Goal: Navigation & Orientation: Find specific page/section

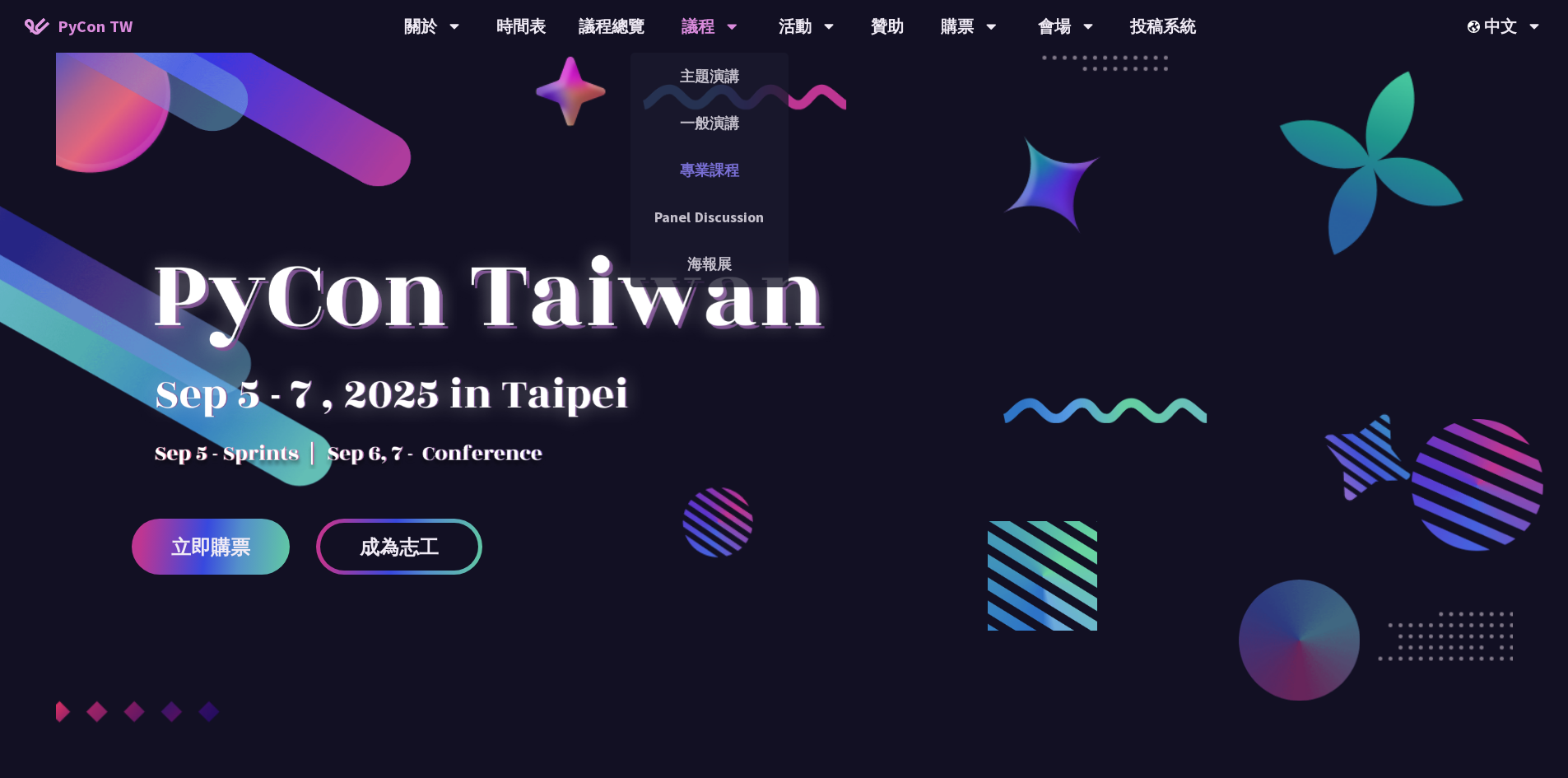
click at [714, 164] on link "專業課程" at bounding box center [709, 169] width 158 height 38
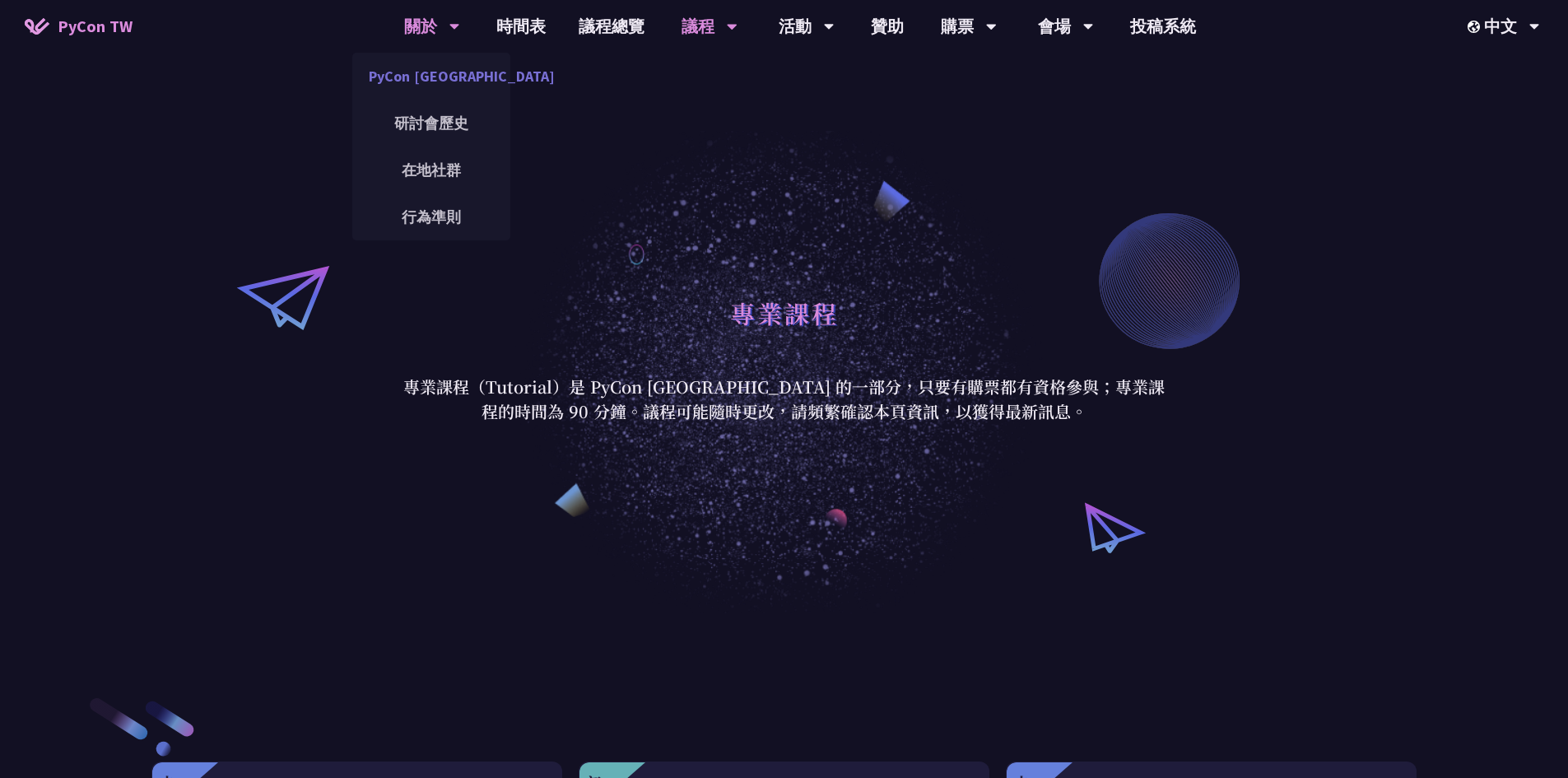
click at [419, 78] on link "PyCon [GEOGRAPHIC_DATA]" at bounding box center [431, 76] width 158 height 38
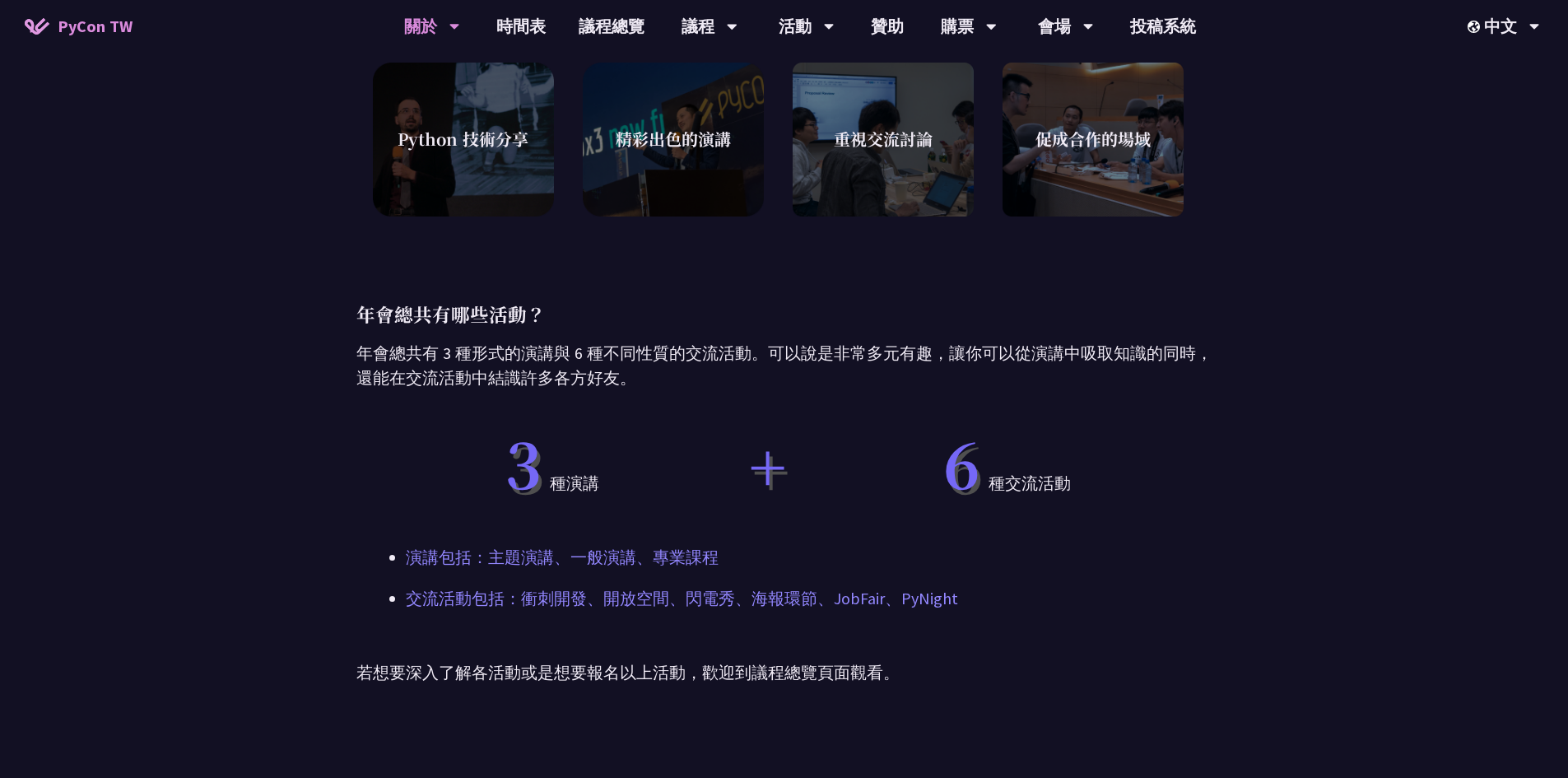
scroll to position [474, 0]
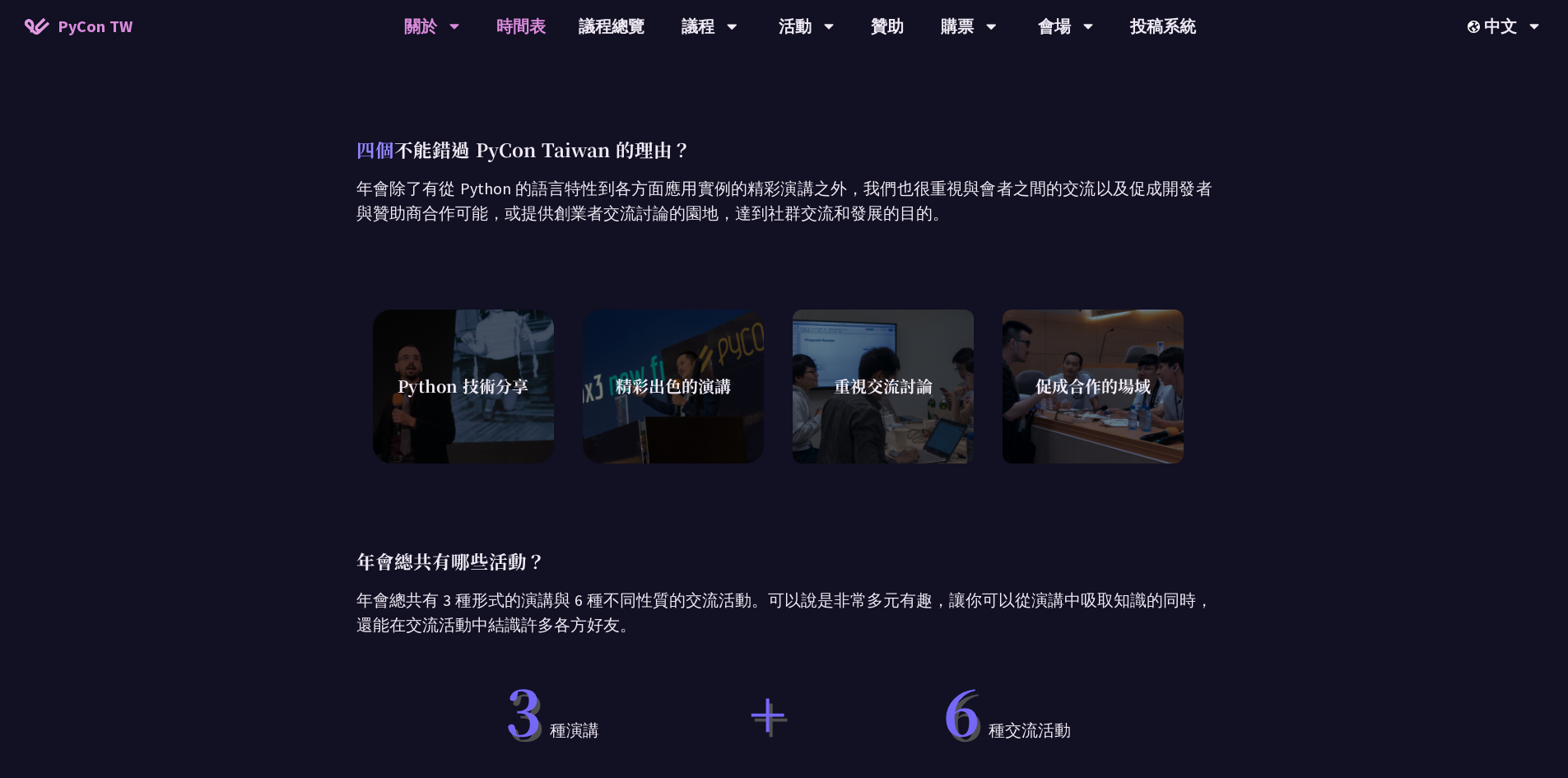
click at [519, 20] on link "時間表" at bounding box center [521, 26] width 83 height 52
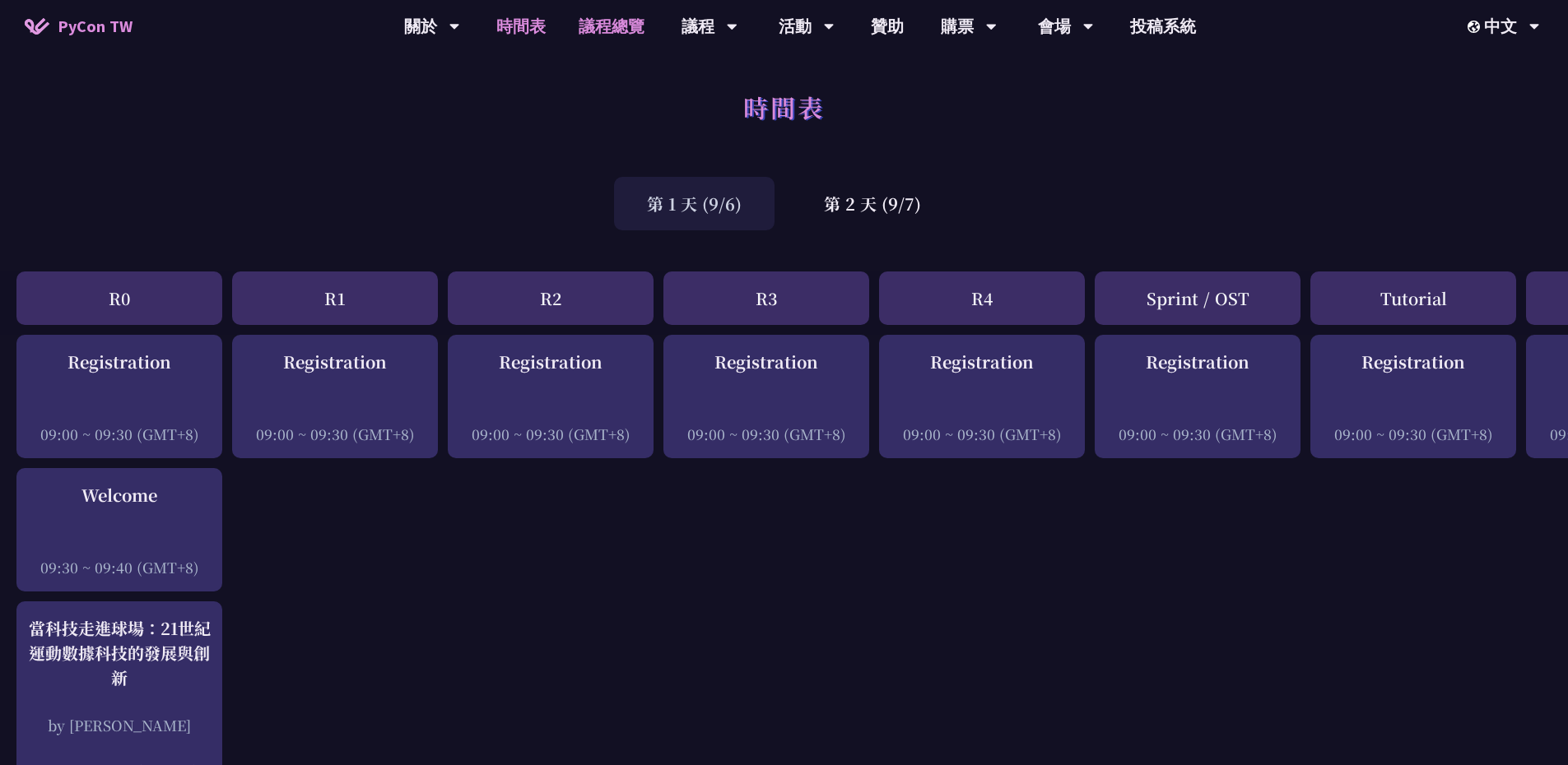
click at [625, 23] on link "議程總覽" at bounding box center [612, 26] width 98 height 52
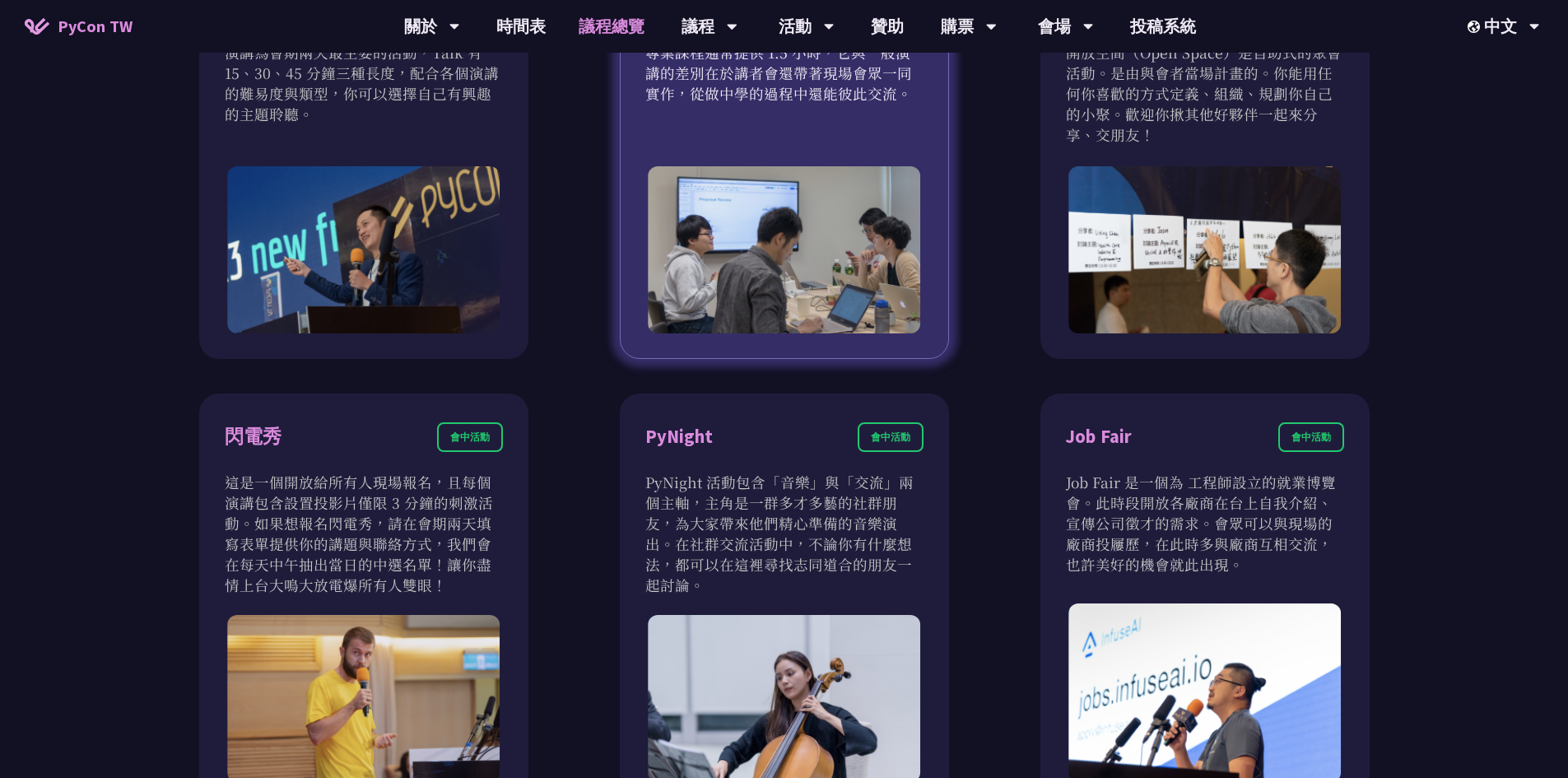
scroll to position [1152, 0]
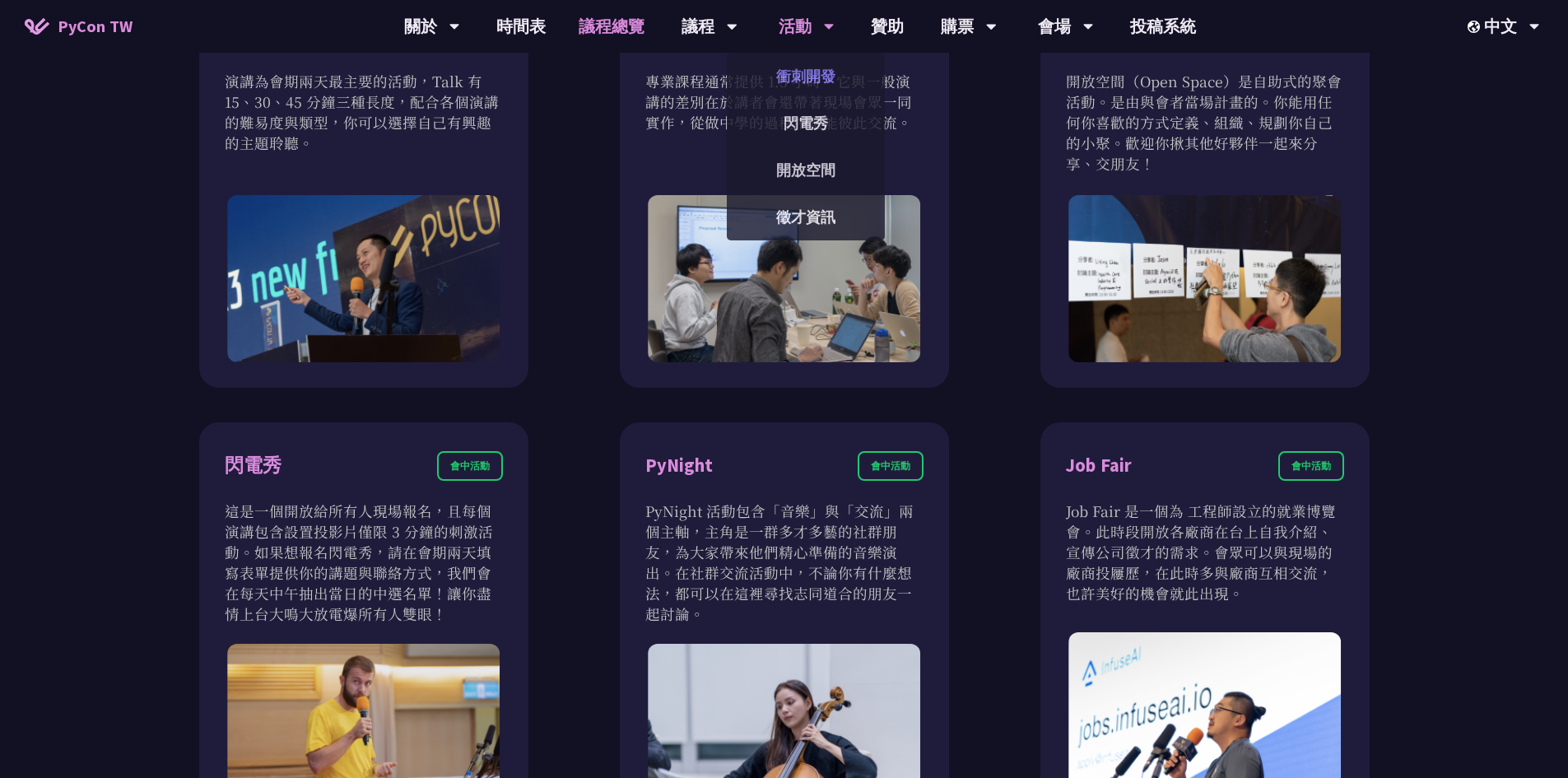
click at [803, 70] on link "衝刺開發" at bounding box center [806, 76] width 158 height 38
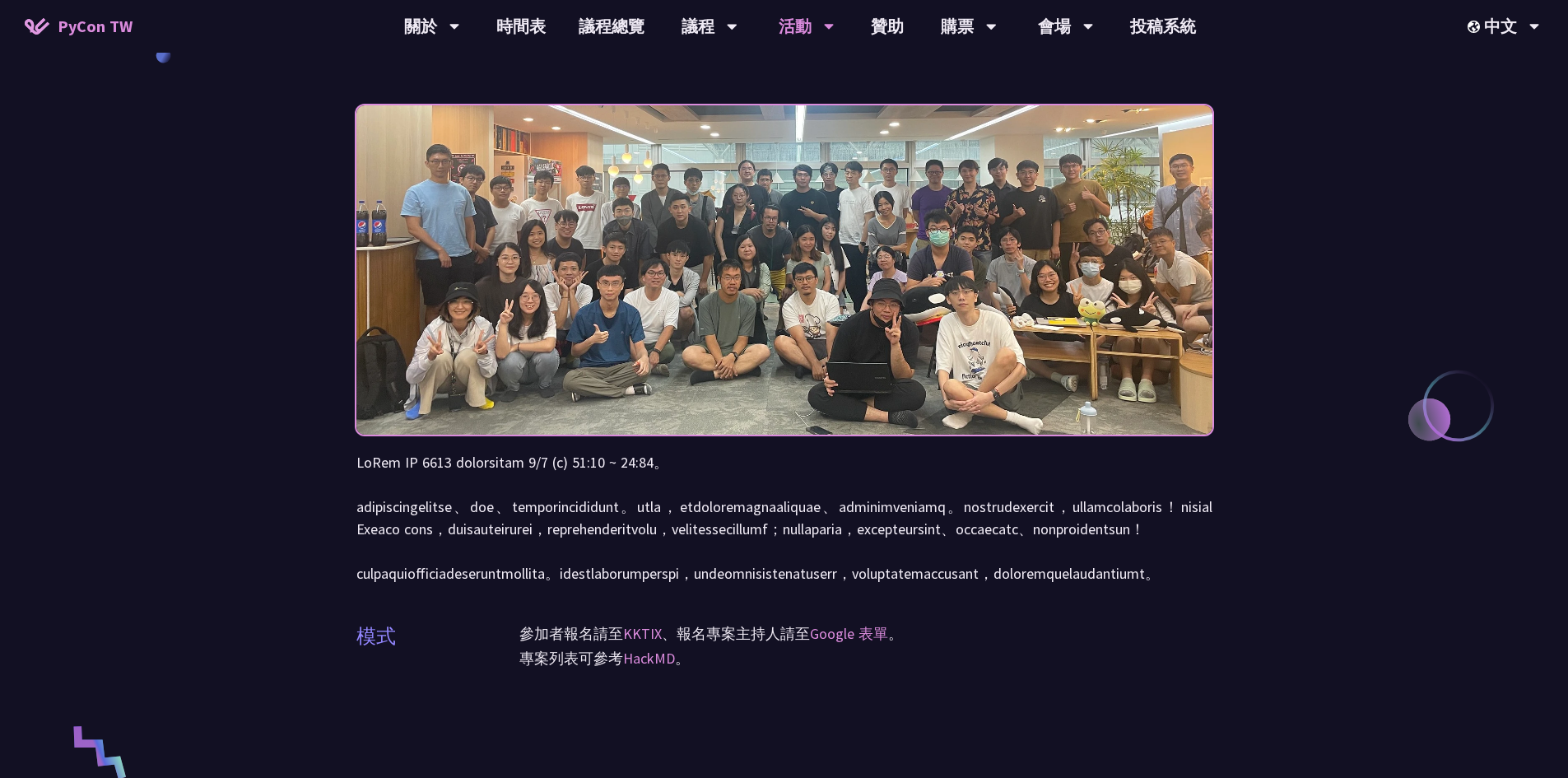
scroll to position [83, 0]
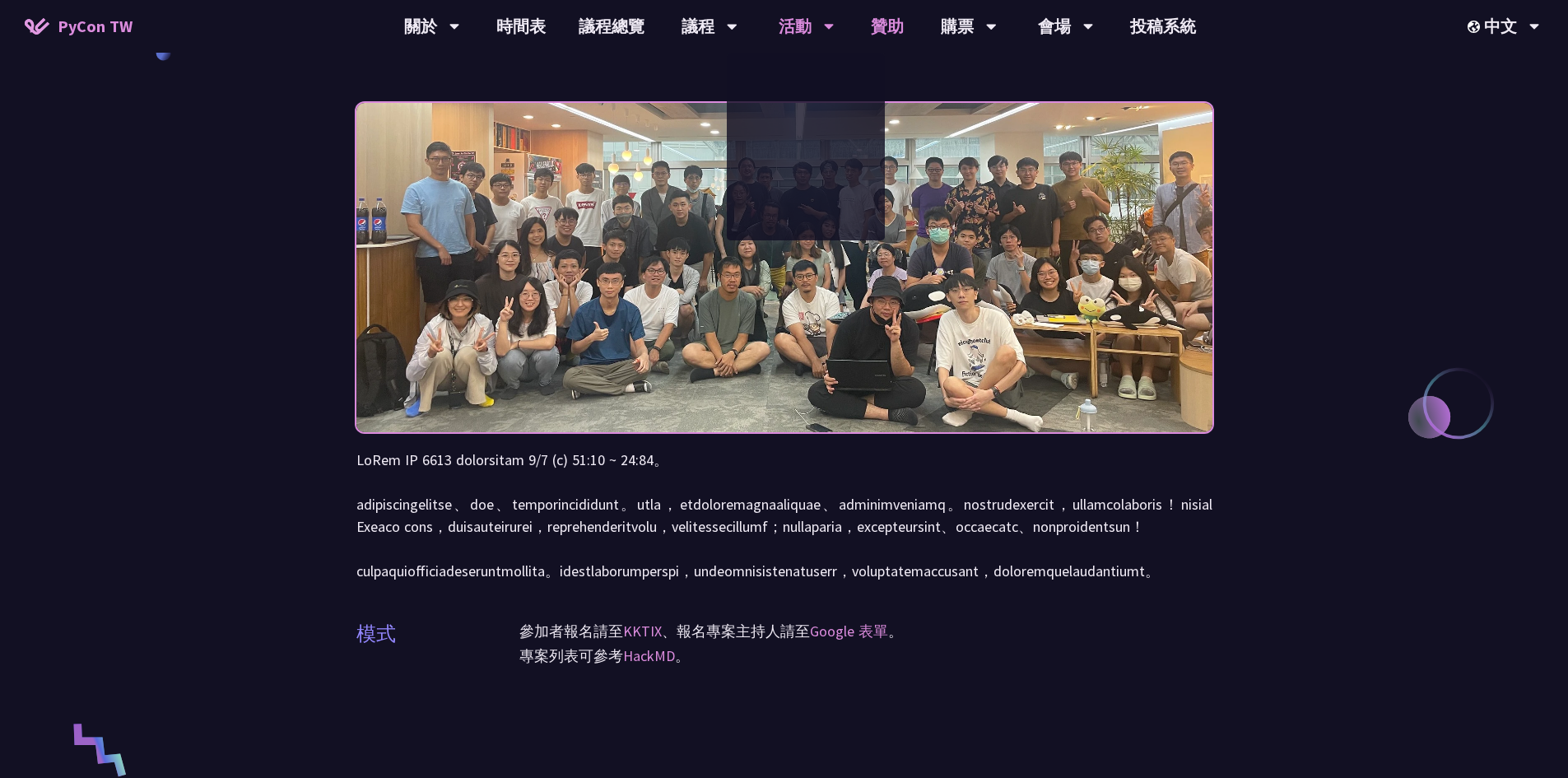
click at [889, 20] on link "贊助" at bounding box center [886, 26] width 66 height 52
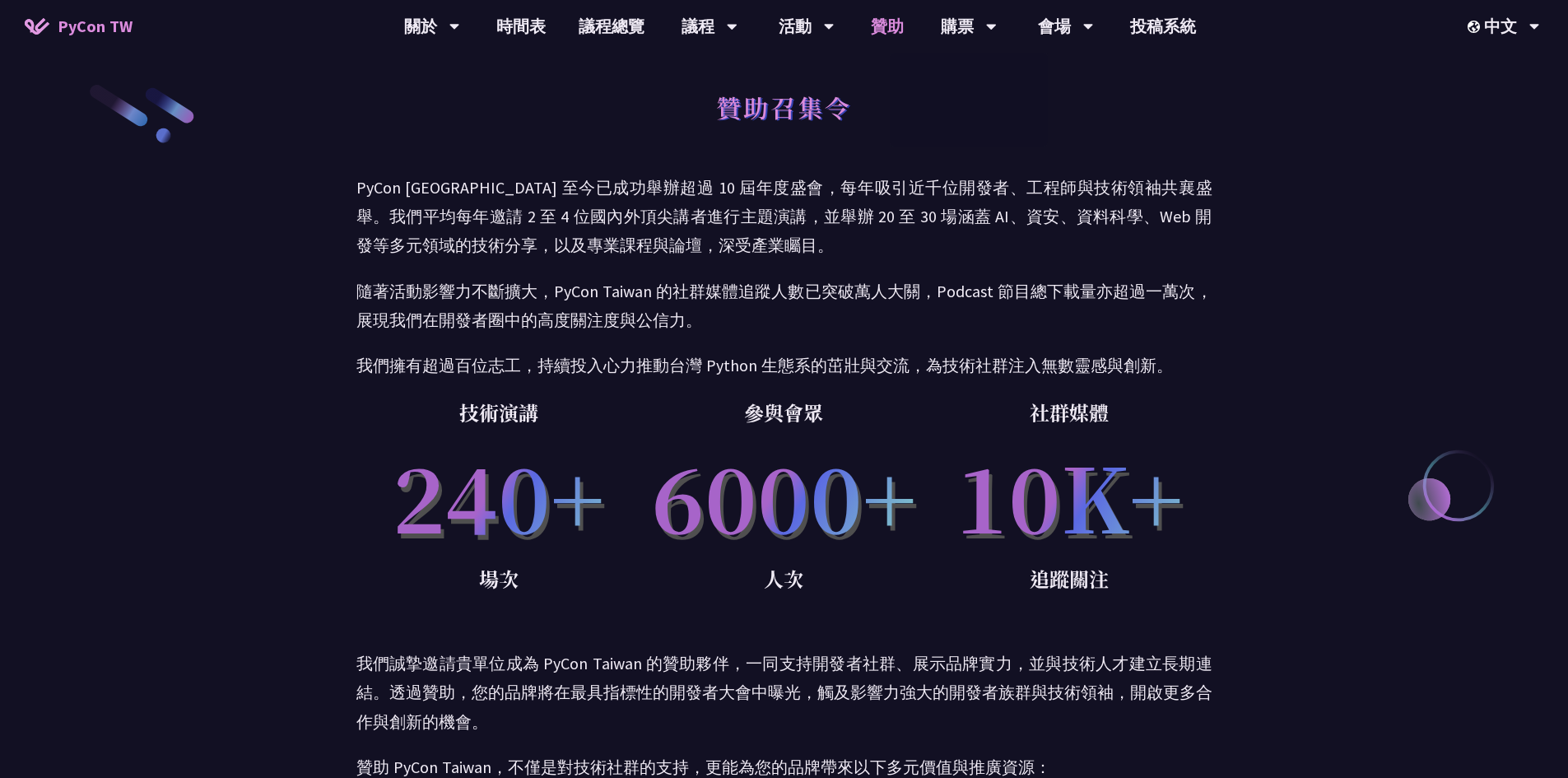
click at [870, 27] on link "贊助" at bounding box center [886, 26] width 66 height 52
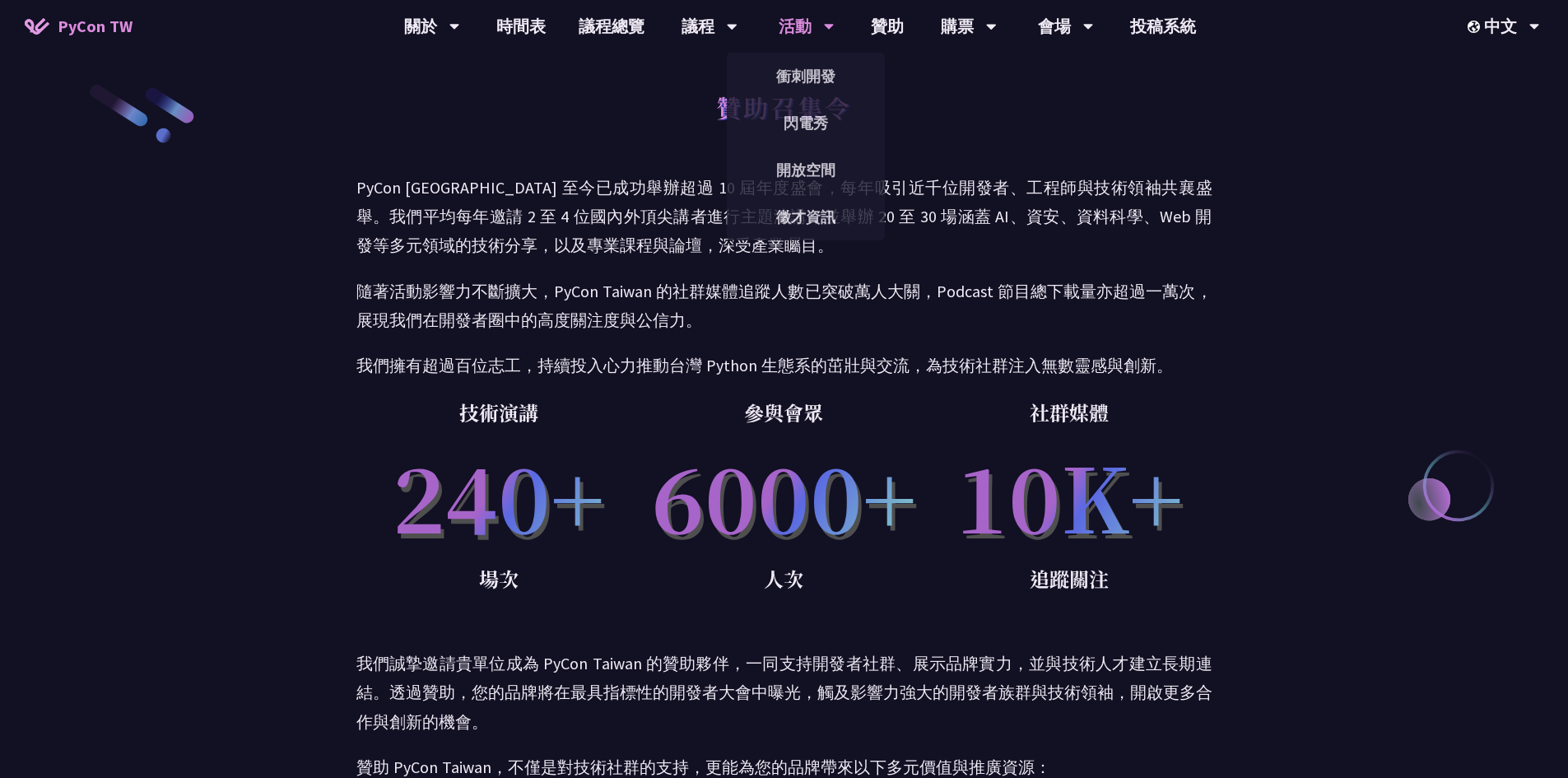
click at [460, 24] on div "活動" at bounding box center [431, 26] width 56 height 52
click at [955, 106] on div "贊助召集令" at bounding box center [784, 126] width 856 height 87
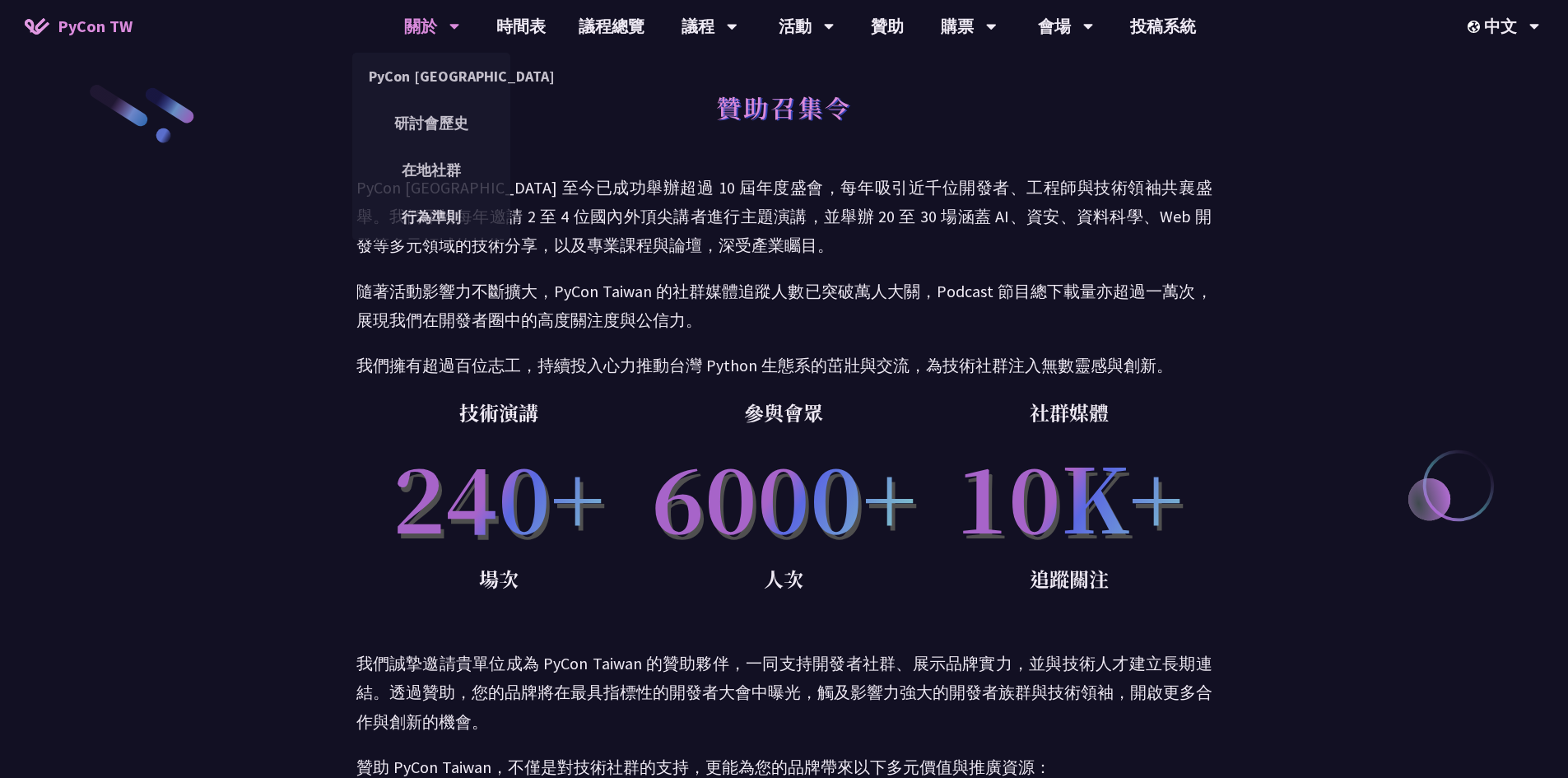
click at [439, 29] on div "關於" at bounding box center [431, 26] width 56 height 52
click at [443, 80] on link "PyCon [GEOGRAPHIC_DATA]" at bounding box center [431, 76] width 158 height 38
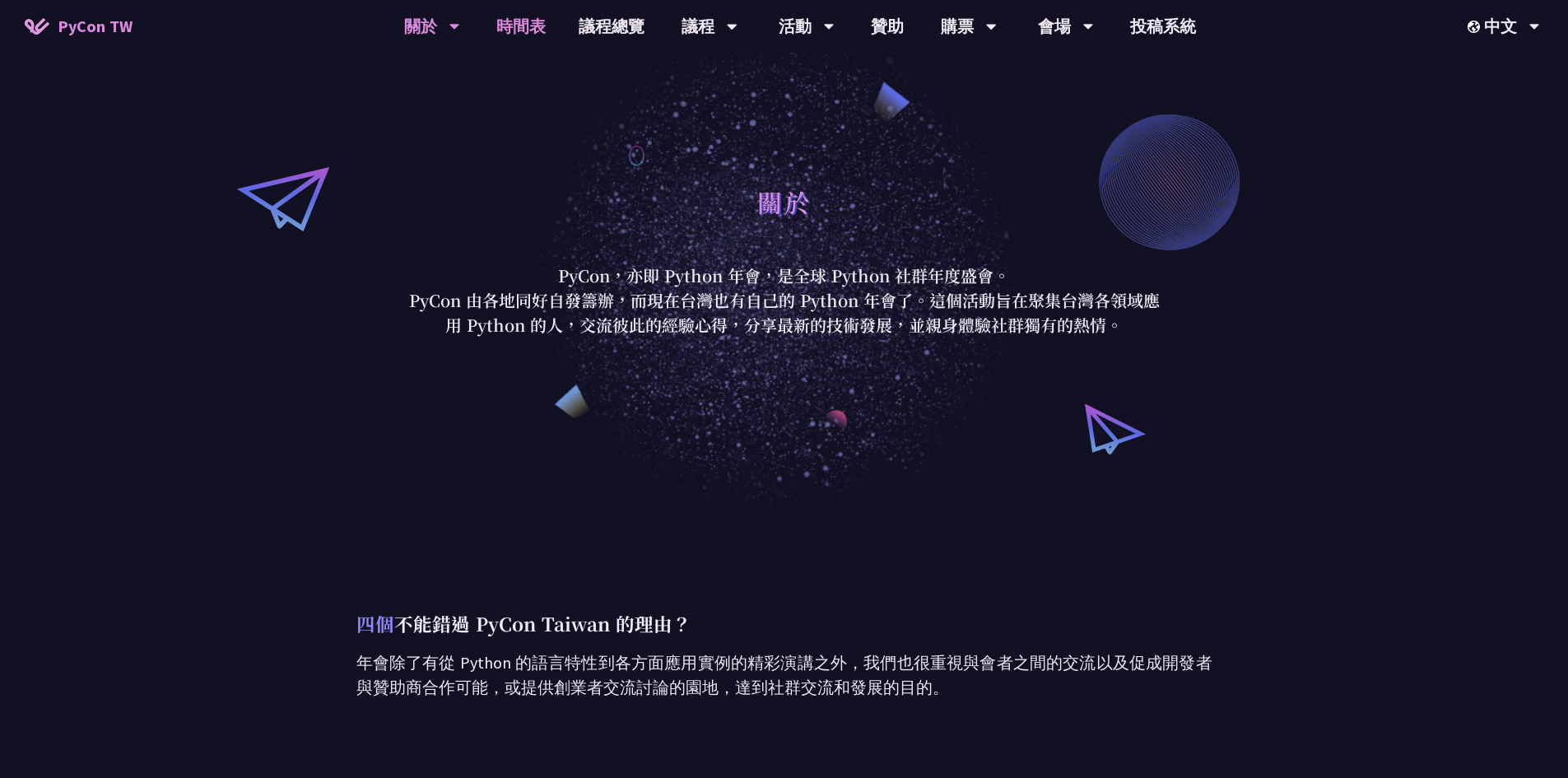
click at [540, 28] on link "時間表" at bounding box center [521, 26] width 83 height 52
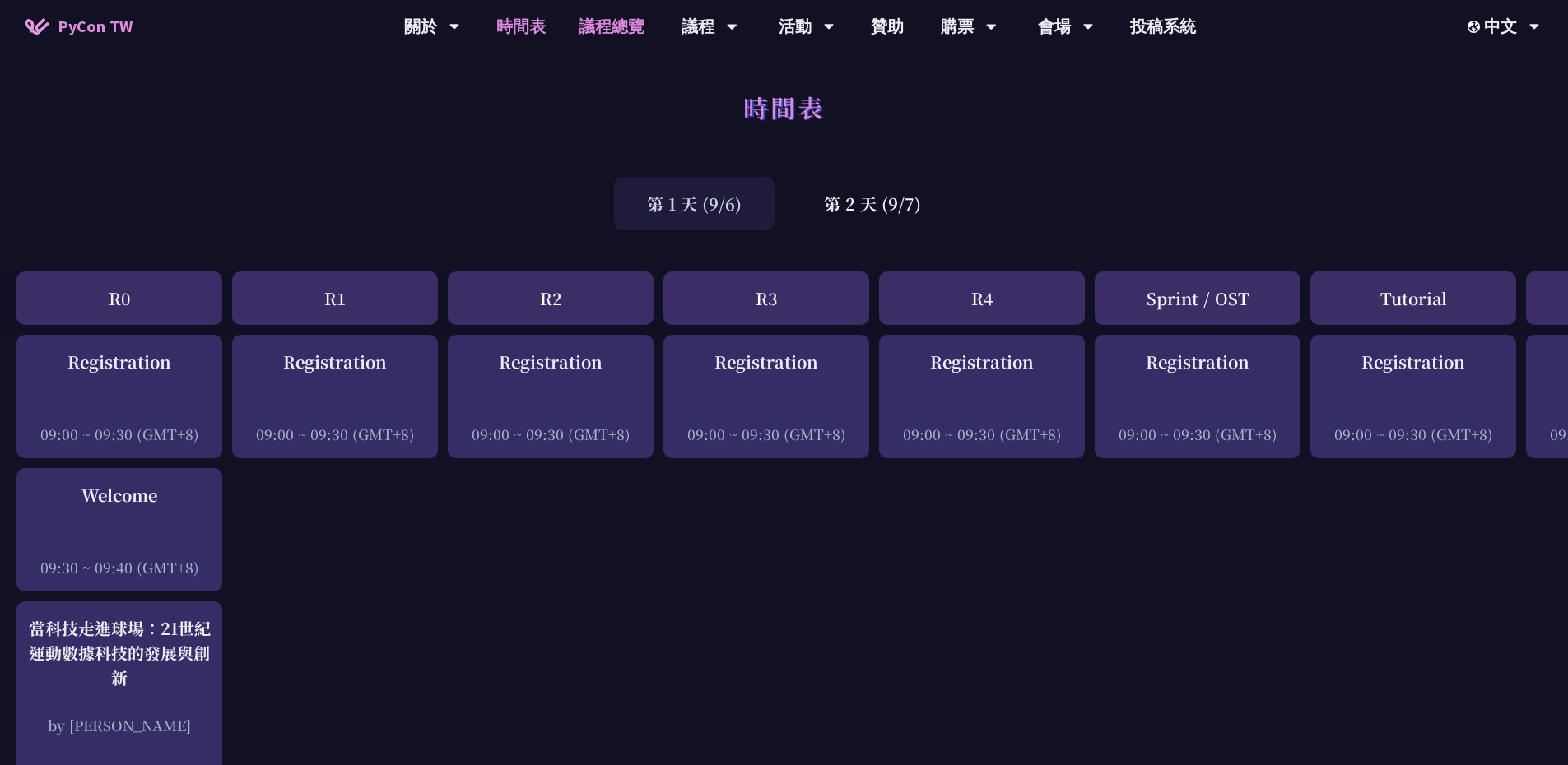
click at [633, 24] on link "議程總覽" at bounding box center [612, 26] width 98 height 52
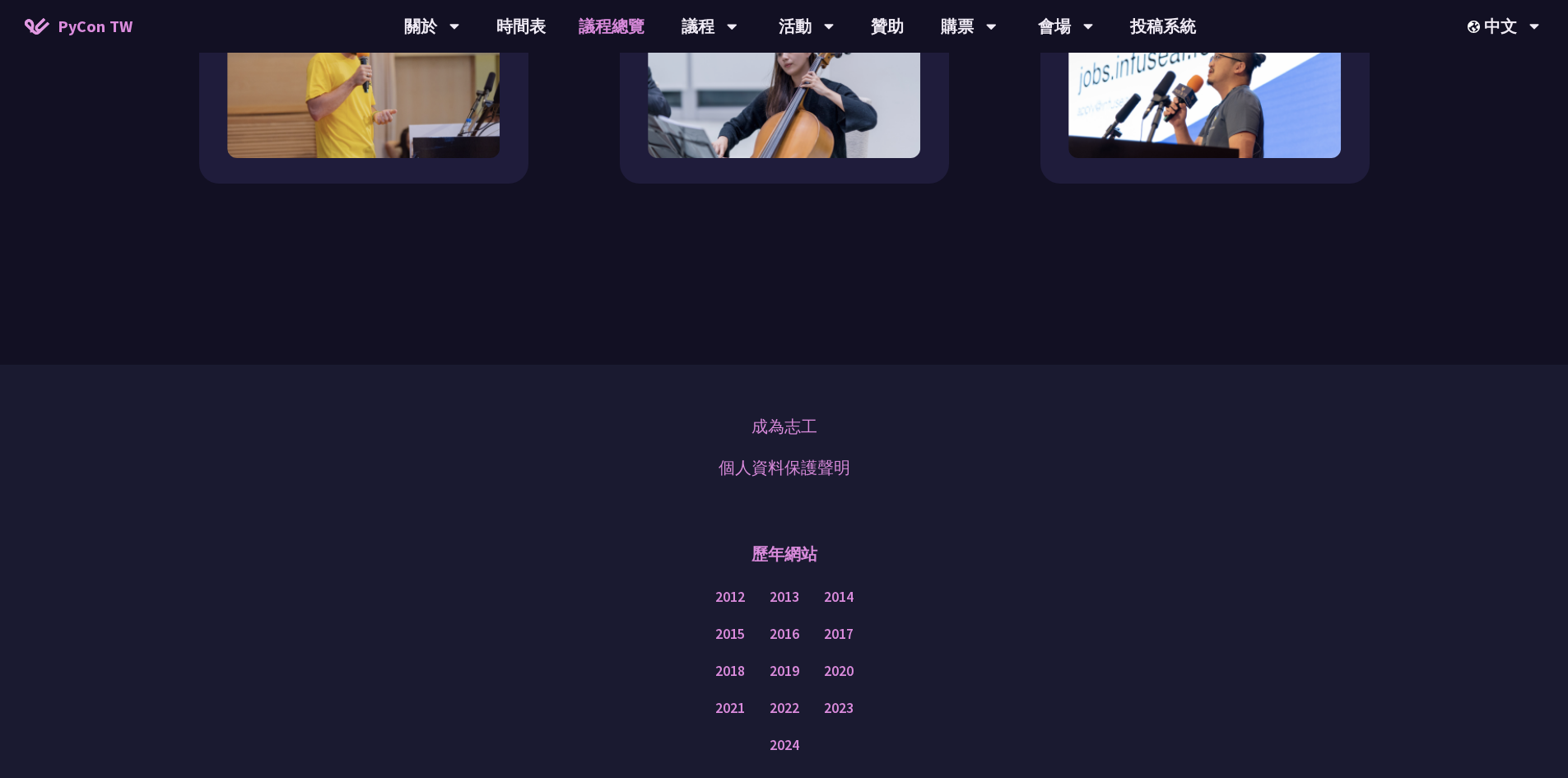
scroll to position [1811, 0]
